Goal: Task Accomplishment & Management: Use online tool/utility

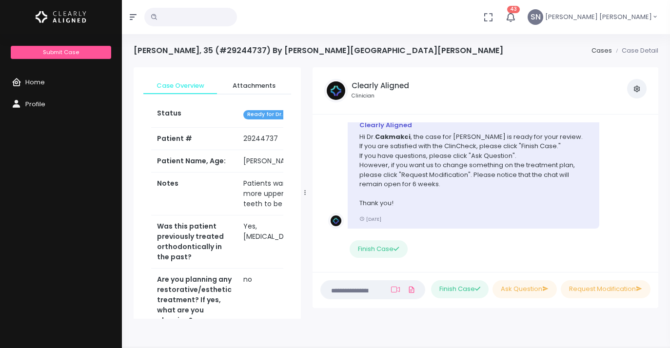
scroll to position [529, 0]
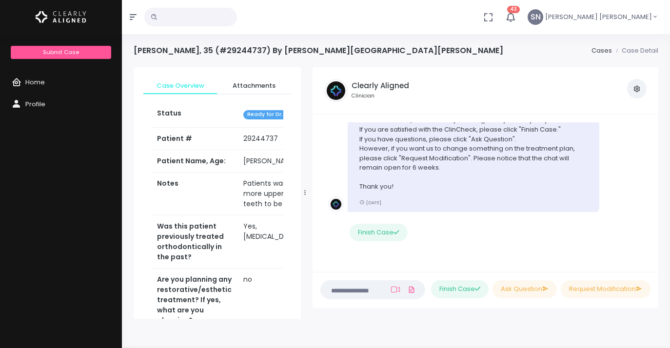
click at [350, 292] on textarea at bounding box center [354, 289] width 54 height 11
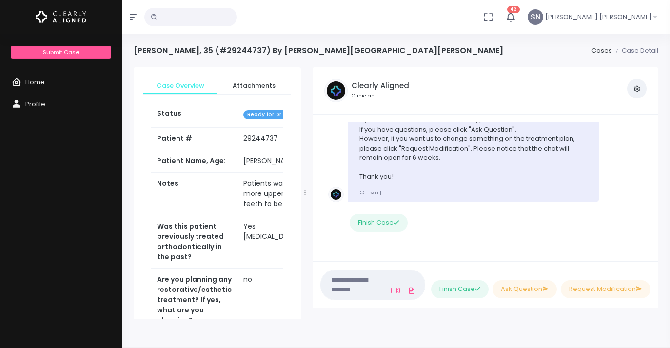
paste textarea "**********"
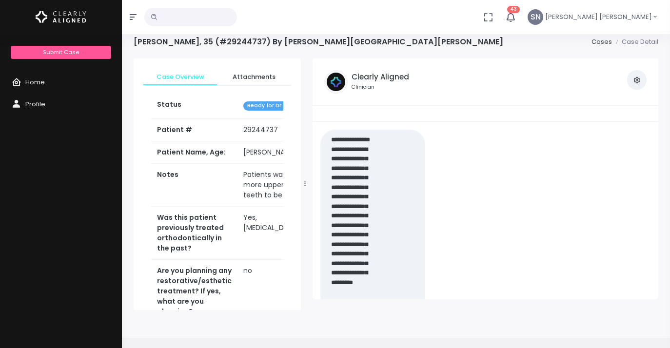
scroll to position [0, 0]
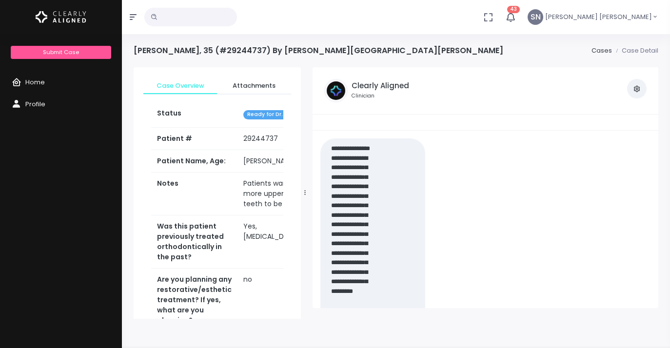
type textarea "**********"
click at [27, 83] on span "Home" at bounding box center [35, 82] width 20 height 9
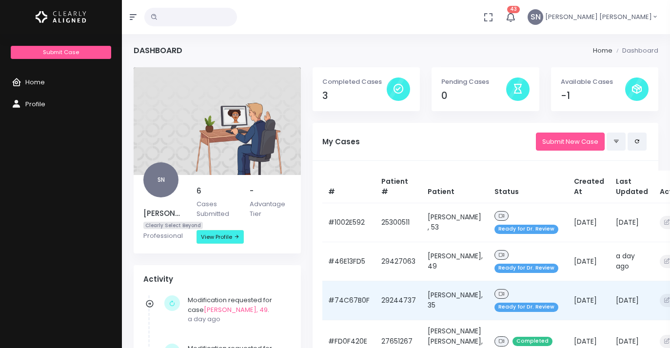
click at [501, 307] on span "Ready for Dr. Review" at bounding box center [526, 307] width 64 height 9
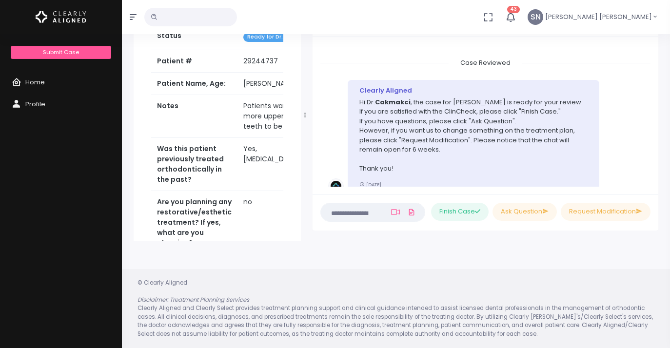
scroll to position [528, 0]
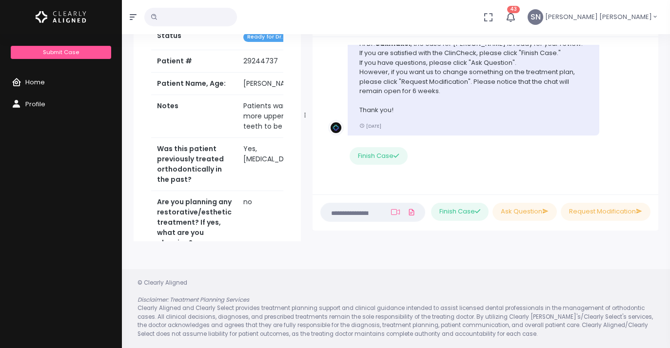
click at [43, 82] on span "Home" at bounding box center [35, 82] width 20 height 9
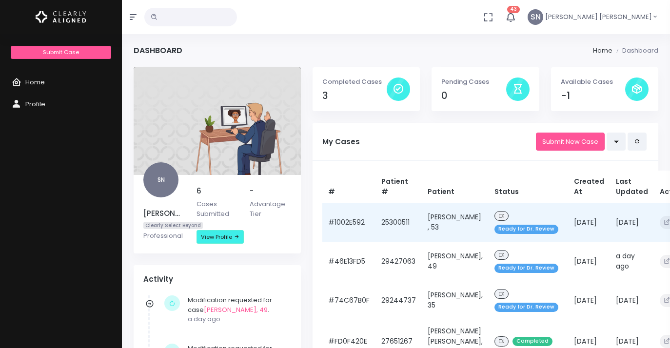
click at [494, 228] on span "Ready for Dr. Review" at bounding box center [526, 229] width 64 height 9
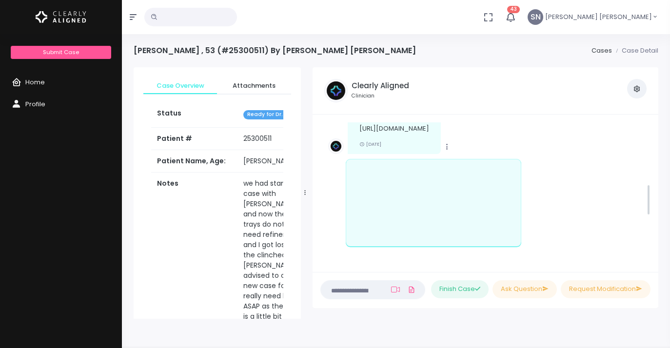
scroll to position [271, 0]
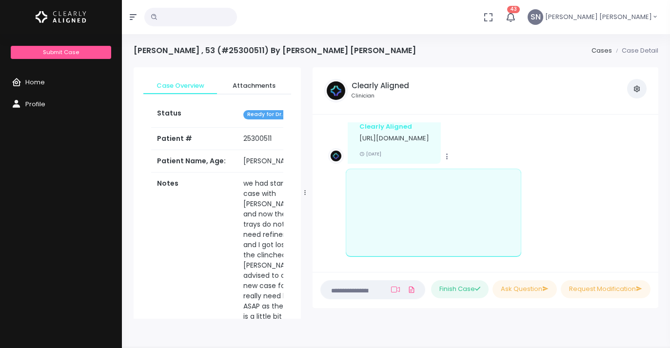
click at [429, 137] on p "[URL][DOMAIN_NAME]" at bounding box center [394, 139] width 70 height 10
click at [429, 143] on p "[URL][DOMAIN_NAME]" at bounding box center [394, 139] width 70 height 10
click at [429, 138] on p "[URL][DOMAIN_NAME]" at bounding box center [394, 139] width 70 height 10
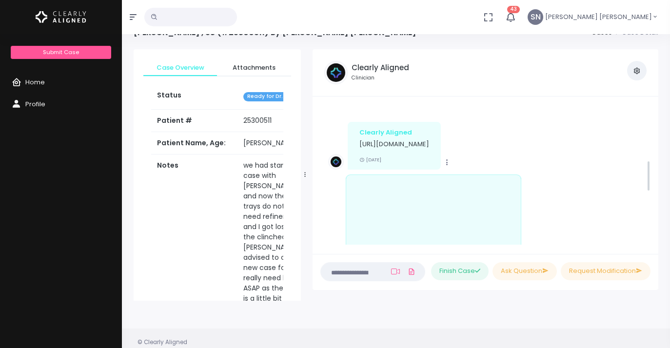
scroll to position [245, 0]
click at [429, 146] on p "[URL][DOMAIN_NAME]" at bounding box center [394, 146] width 70 height 10
drag, startPoint x: 514, startPoint y: 153, endPoint x: 359, endPoint y: 143, distance: 154.9
click at [358, 142] on div "Clearly Aligned [URL][DOMAIN_NAME] [DATE]" at bounding box center [394, 147] width 93 height 47
copy p "[URL][DOMAIN_NAME]"
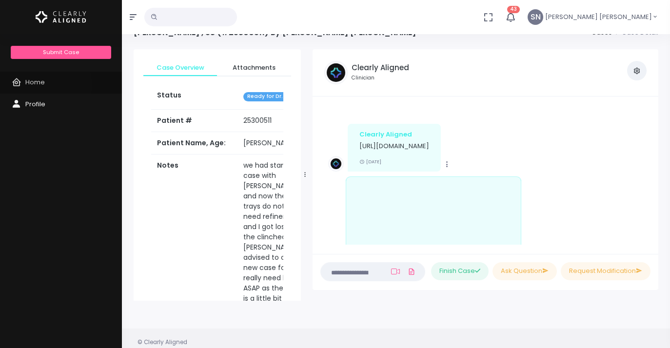
click at [38, 85] on span "Home" at bounding box center [35, 82] width 20 height 9
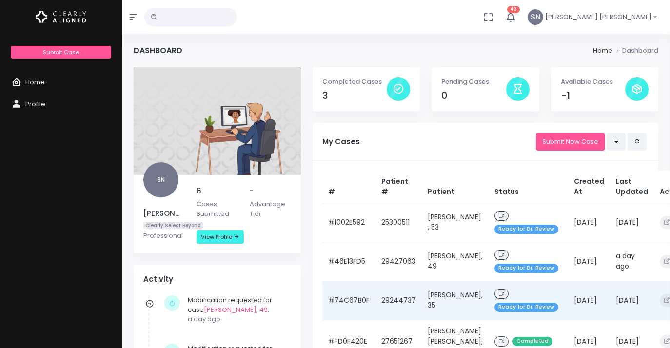
click at [494, 307] on span "Ready for Dr. Review" at bounding box center [526, 307] width 64 height 9
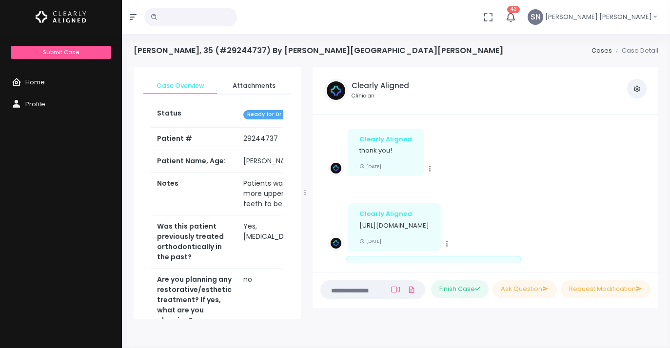
scroll to position [239, 0]
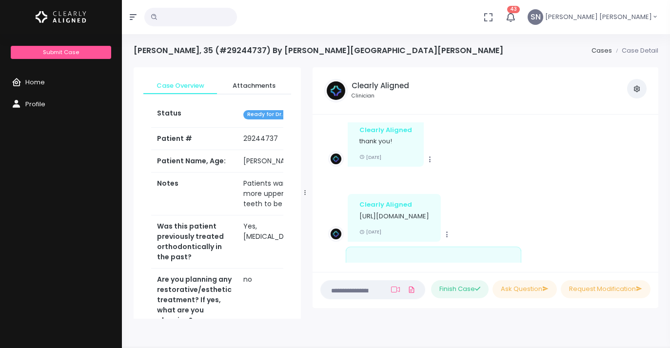
drag, startPoint x: 513, startPoint y: 224, endPoint x: 356, endPoint y: 214, distance: 157.3
click at [356, 214] on div "Clearly Aligned [URL][DOMAIN_NAME] [DATE]" at bounding box center [394, 217] width 93 height 47
copy p "[URL][DOMAIN_NAME]"
